Goal: Transaction & Acquisition: Purchase product/service

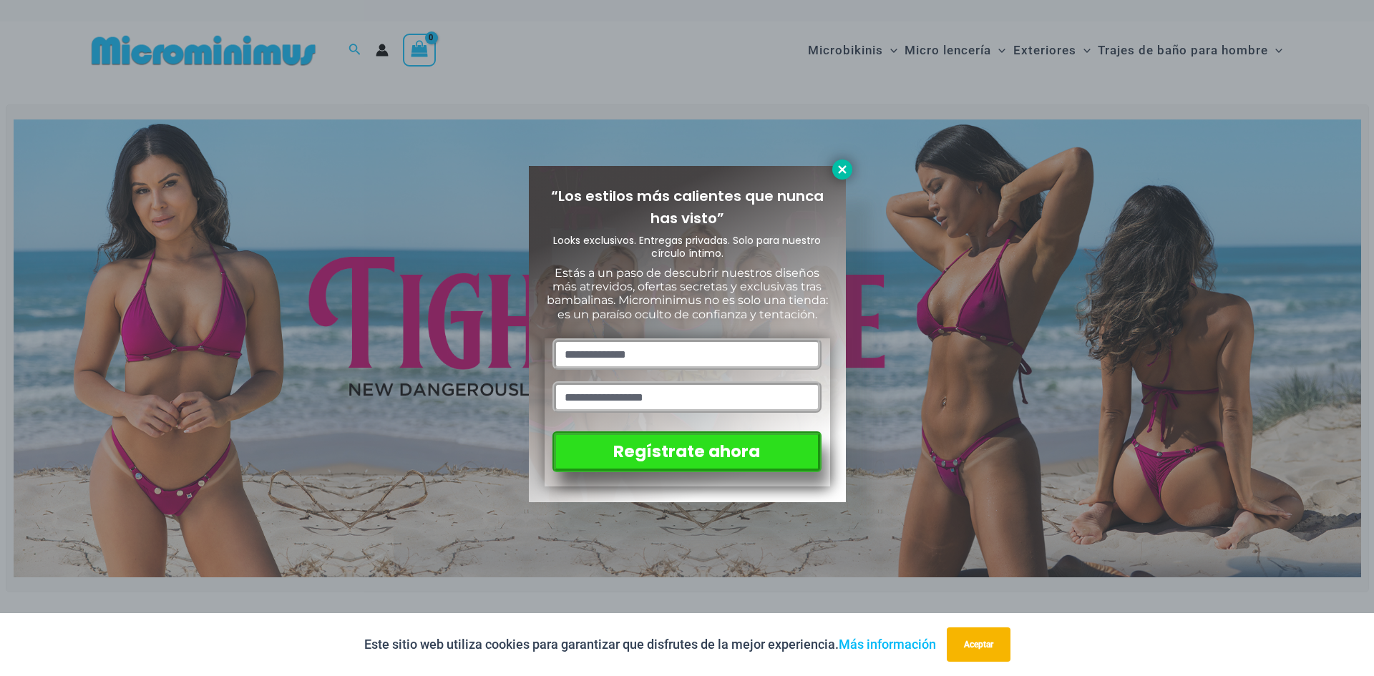
click at [848, 172] on icon at bounding box center [842, 169] width 13 height 13
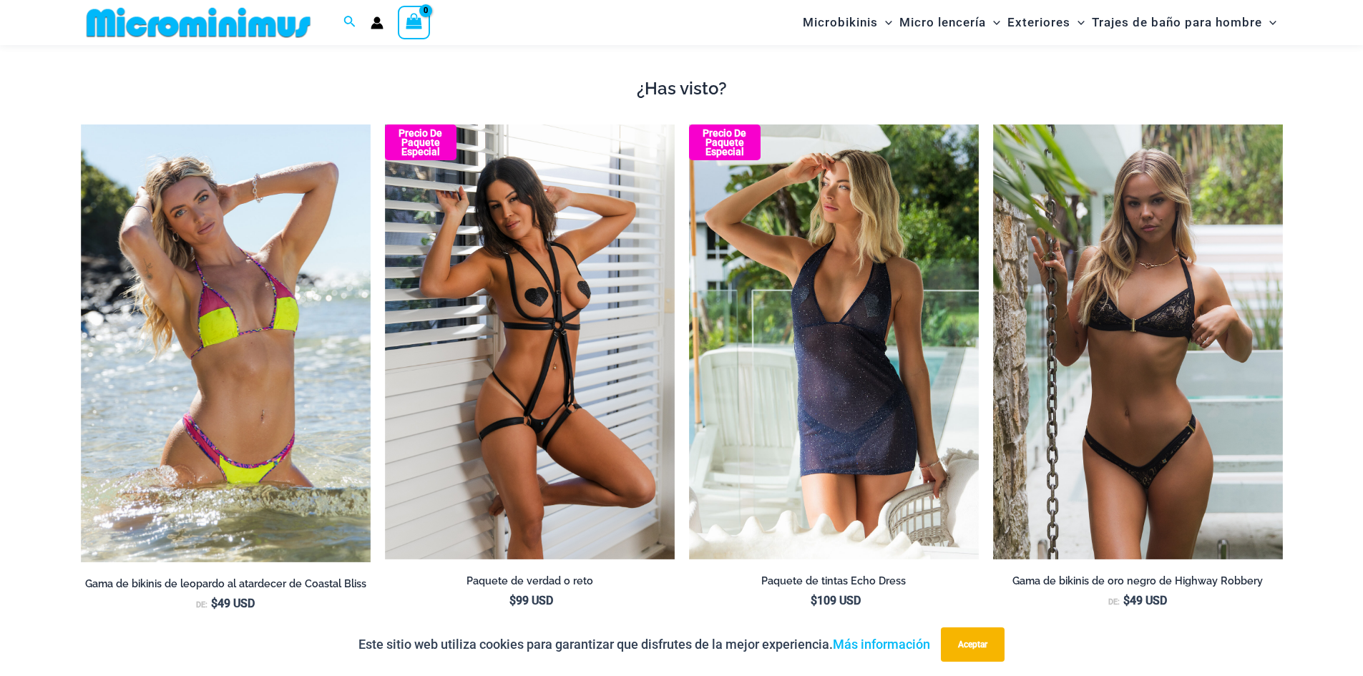
scroll to position [1847, 0]
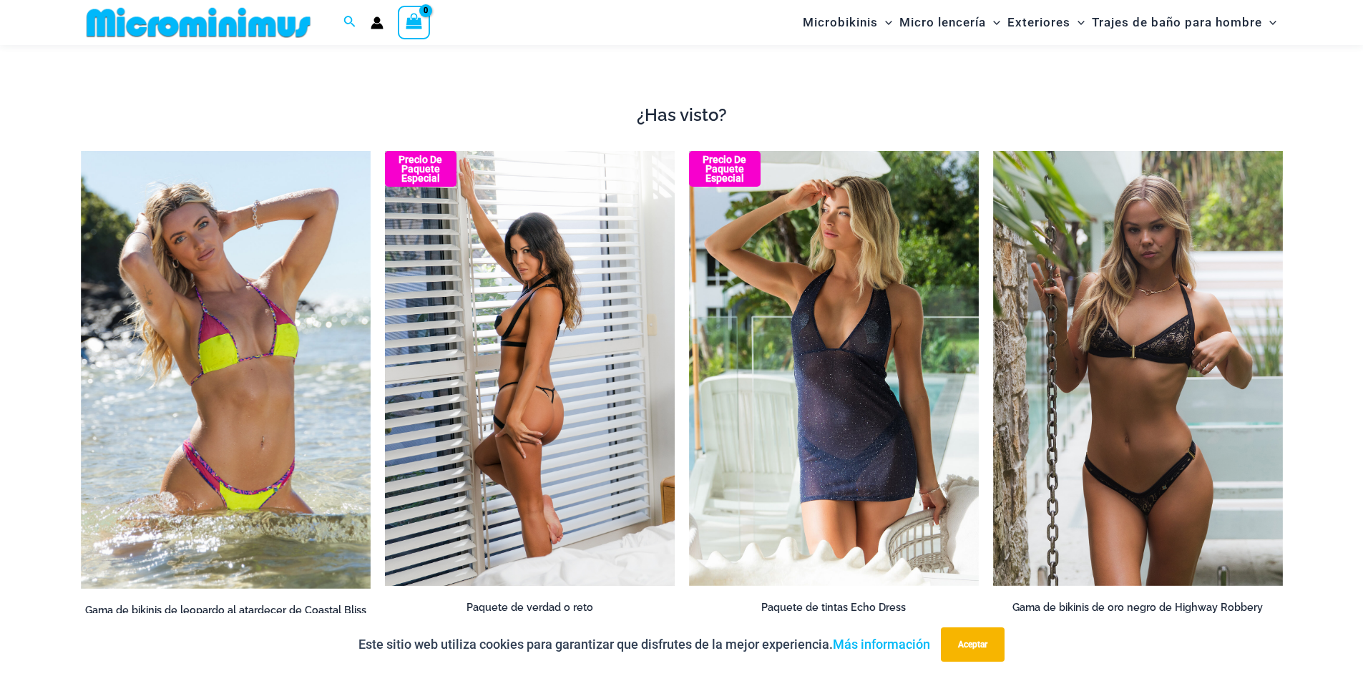
click at [542, 401] on img at bounding box center [530, 368] width 290 height 435
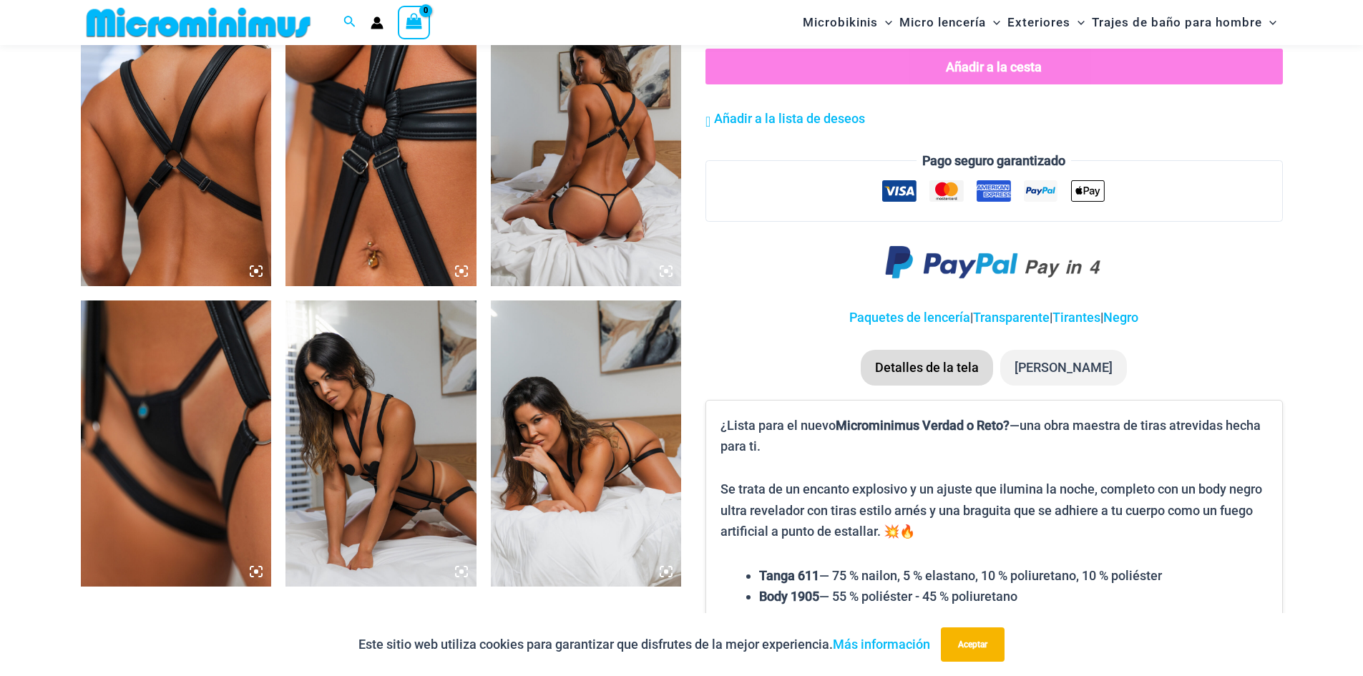
scroll to position [1060, 0]
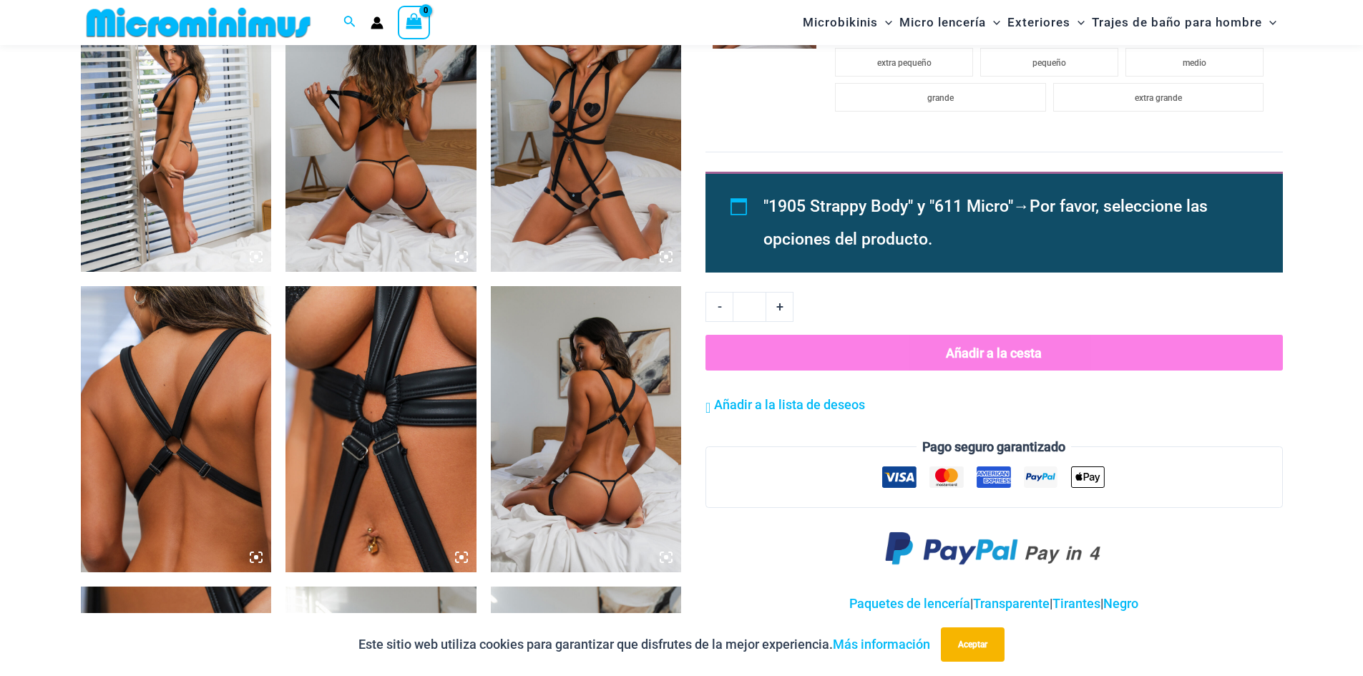
click at [459, 251] on icon at bounding box center [461, 256] width 13 height 13
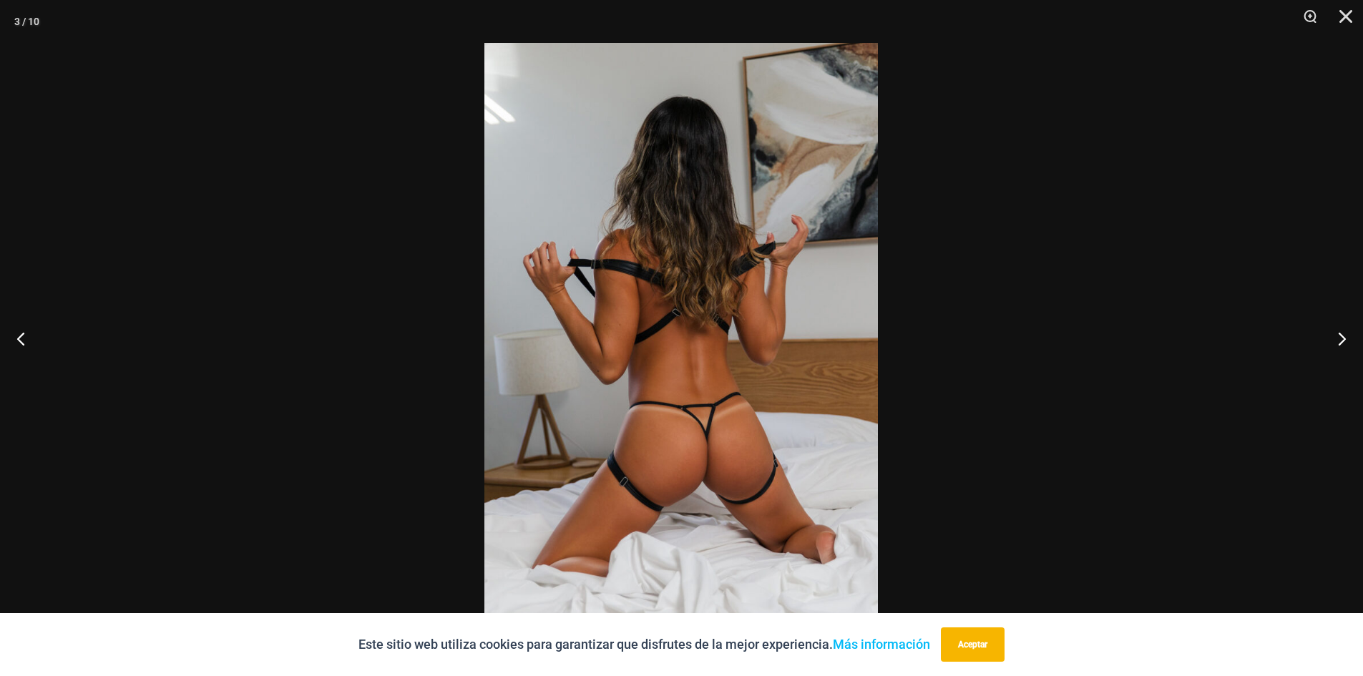
click at [664, 425] on img at bounding box center [680, 338] width 393 height 590
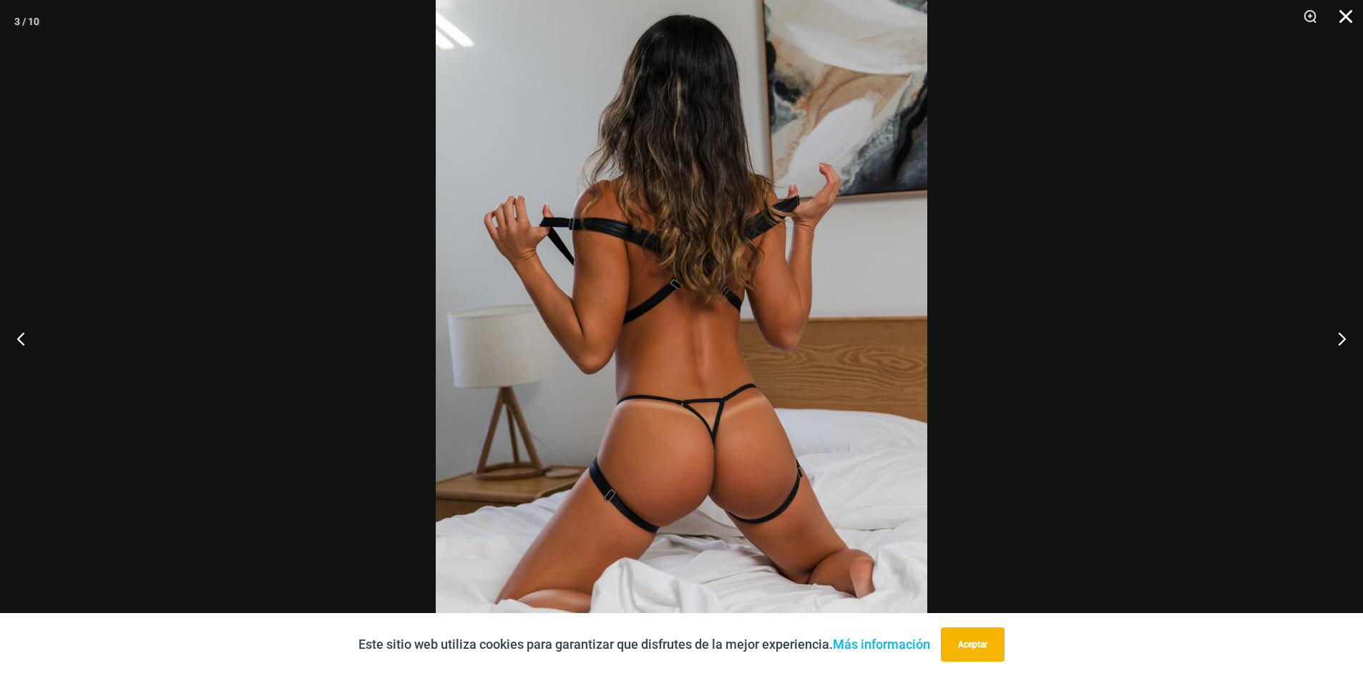
click at [1346, 12] on button "Cerca" at bounding box center [1341, 21] width 36 height 43
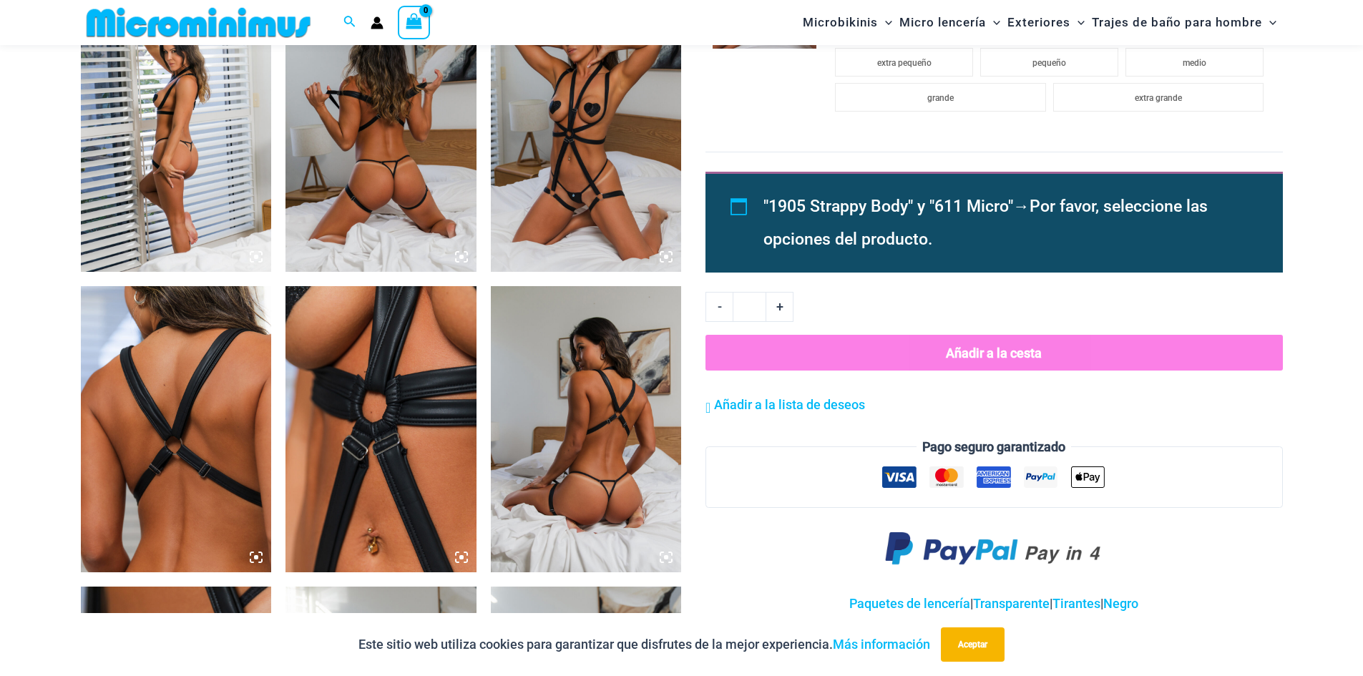
click at [632, 427] on img at bounding box center [586, 429] width 191 height 286
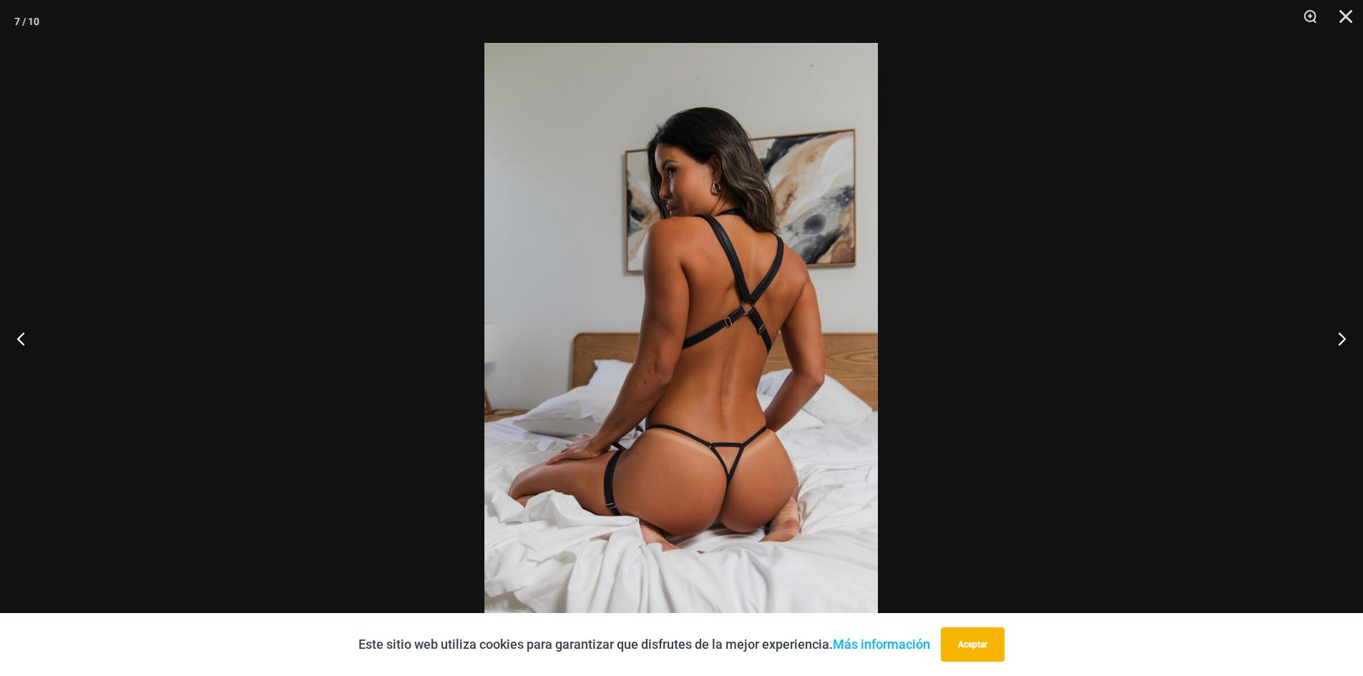
click at [632, 427] on img at bounding box center [680, 338] width 393 height 590
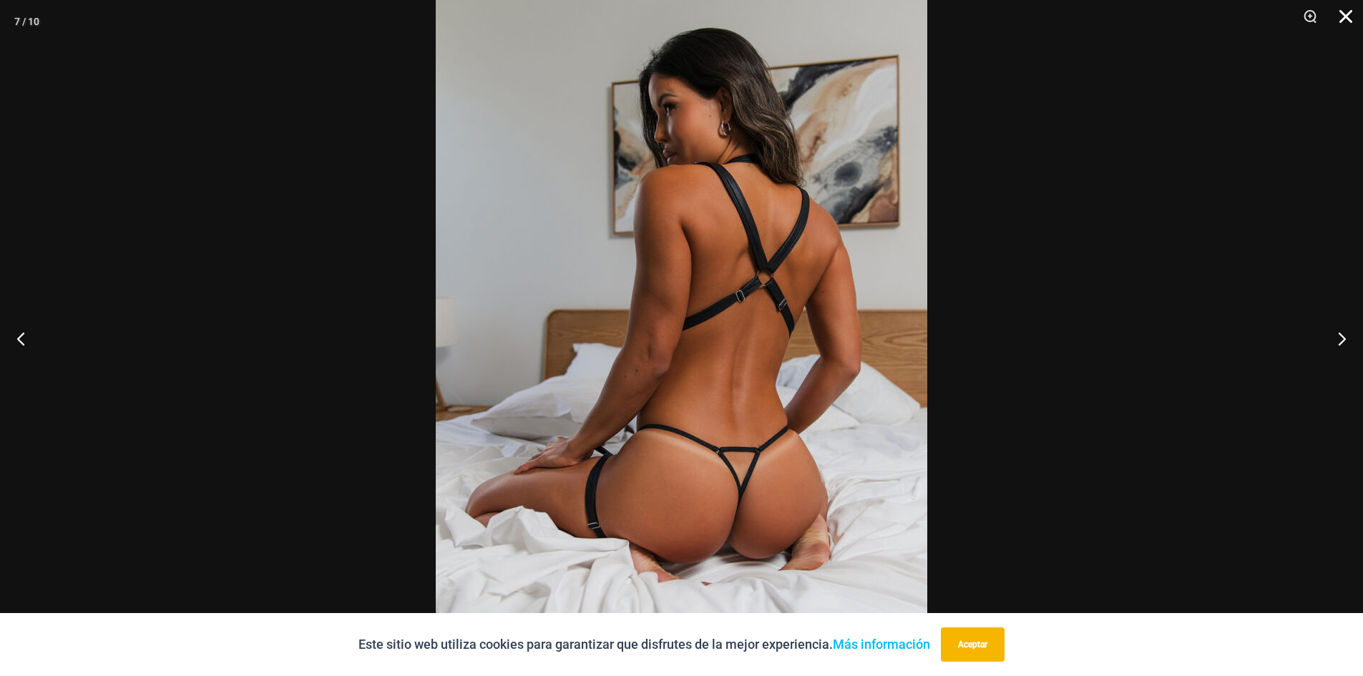
click at [1353, 19] on button "Cerca" at bounding box center [1341, 21] width 36 height 43
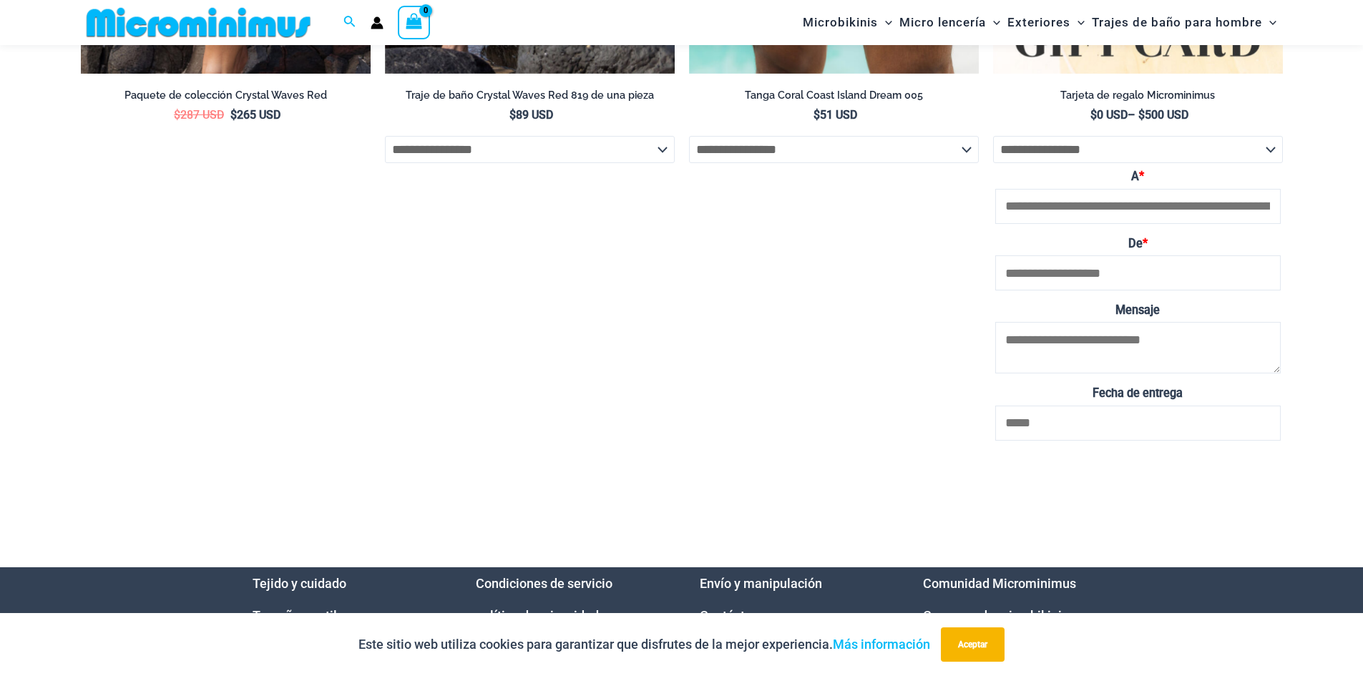
scroll to position [4557, 0]
